Goal: Transaction & Acquisition: Purchase product/service

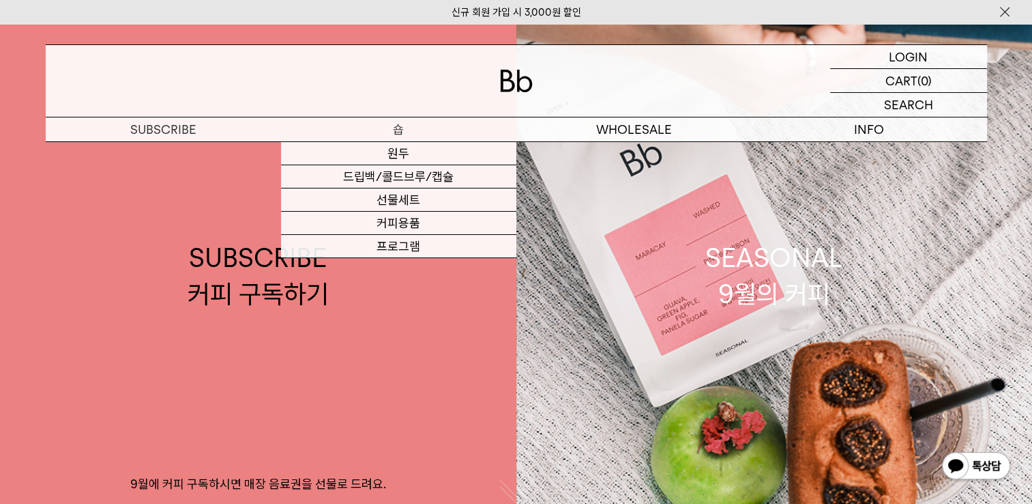
click at [393, 131] on p "숍" at bounding box center [398, 129] width 235 height 24
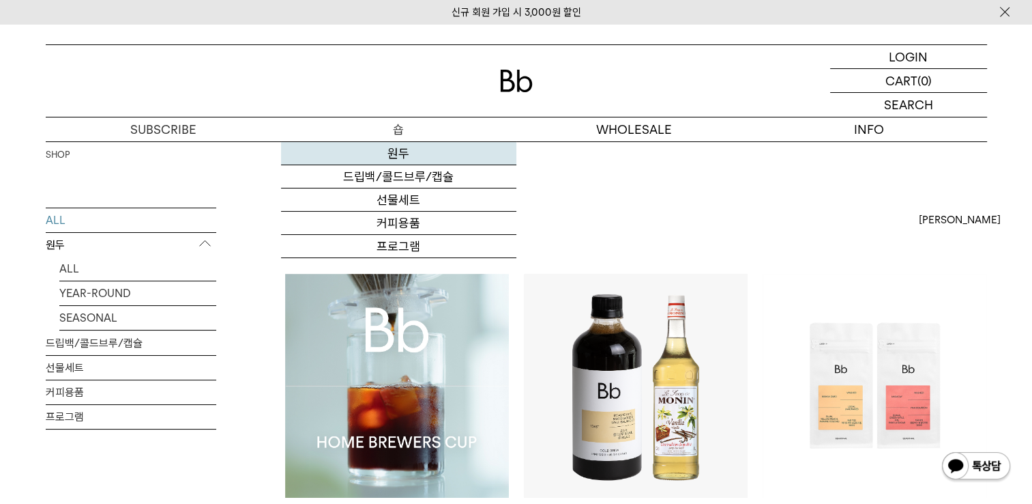
click at [393, 156] on link "원두" at bounding box center [398, 153] width 235 height 23
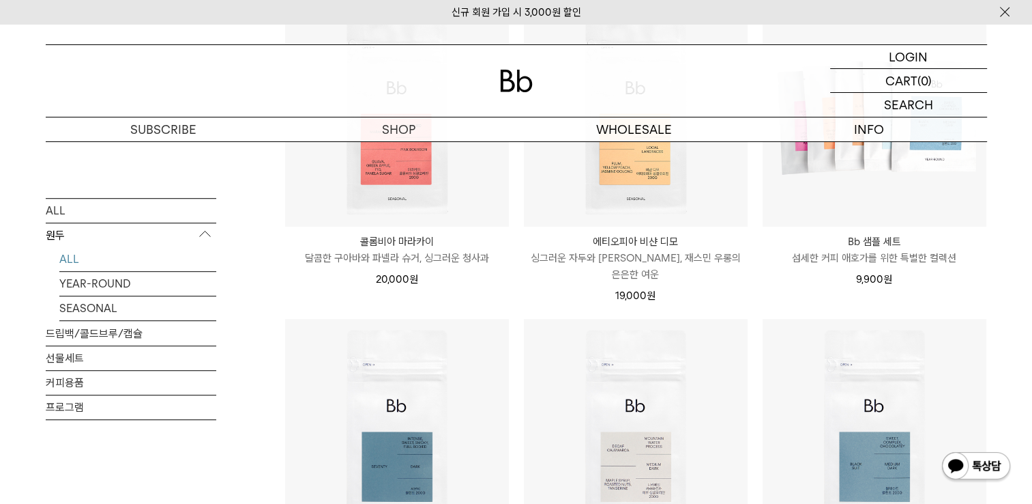
scroll to position [751, 0]
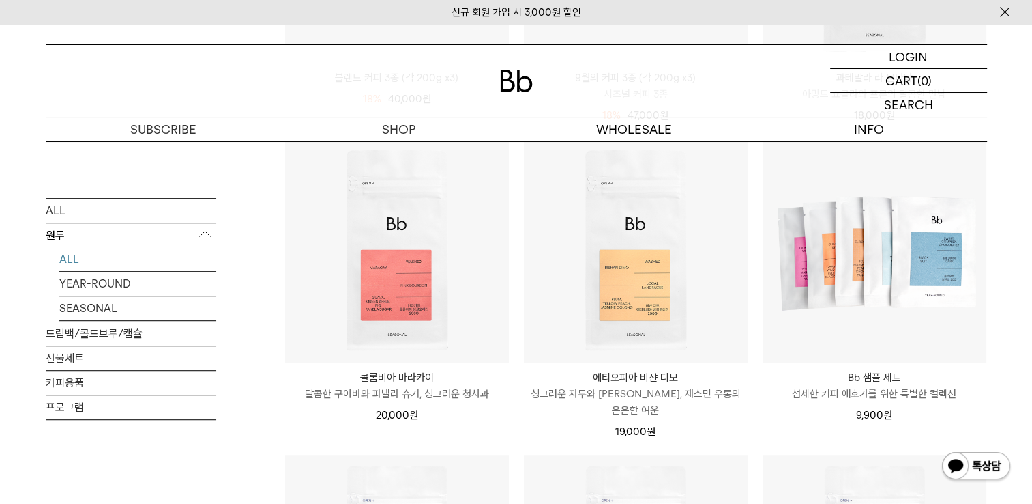
click at [902, 396] on p "섬세한 커피 애호가를 위한 특별한 컬렉션" at bounding box center [875, 394] width 224 height 16
click at [652, 388] on p "싱그러운 자두와 [PERSON_NAME], 재스민 우롱의 은은한 여운" at bounding box center [636, 402] width 224 height 33
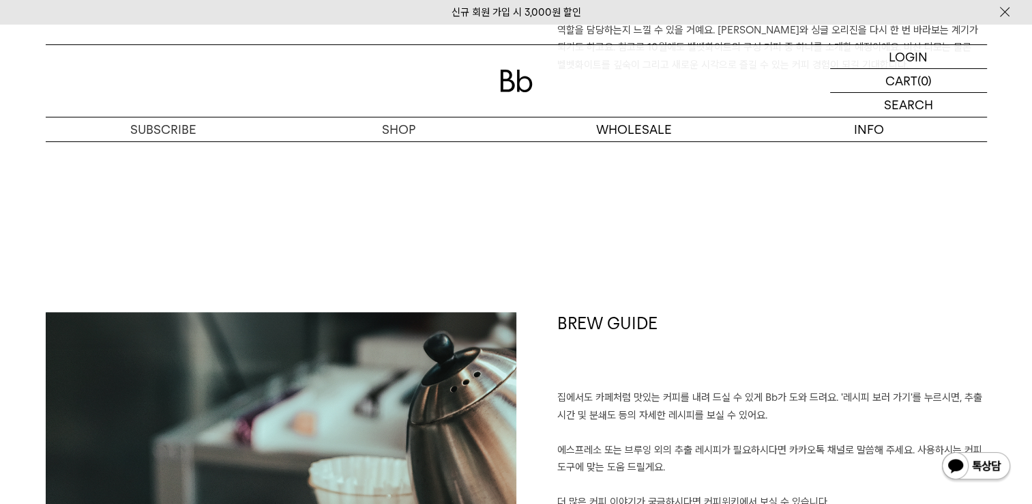
scroll to position [1297, 0]
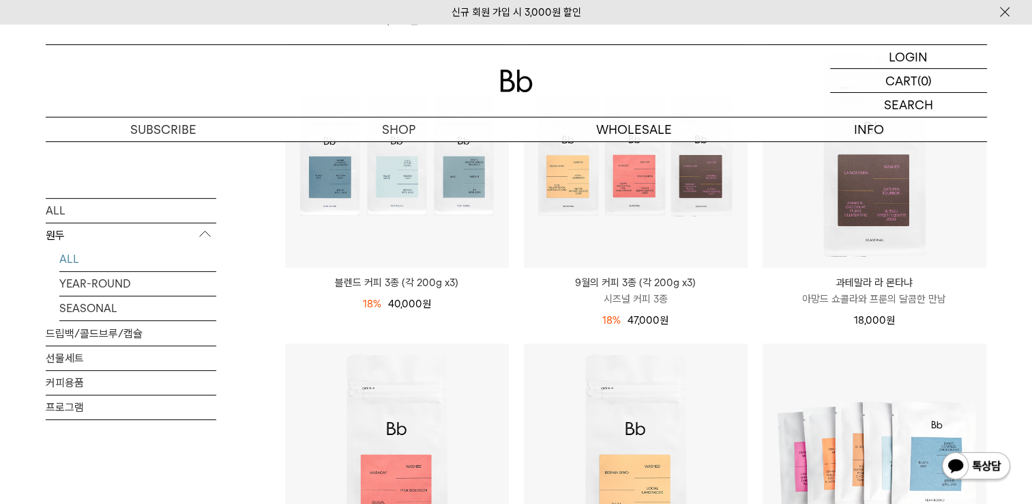
scroll to position [478, 0]
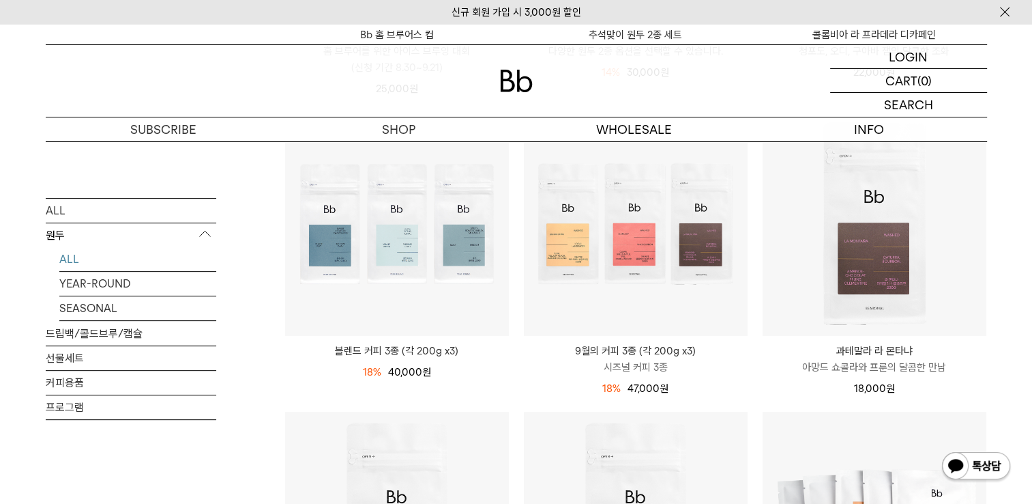
click at [638, 351] on p "9월의 커피 3종 (각 200g x3)" at bounding box center [636, 351] width 224 height 16
